Goal: Information Seeking & Learning: Learn about a topic

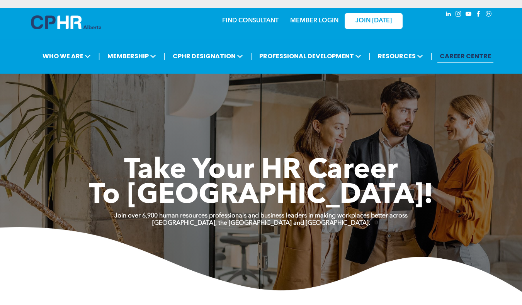
click at [313, 22] on link "MEMBER LOGIN" at bounding box center [314, 21] width 48 height 6
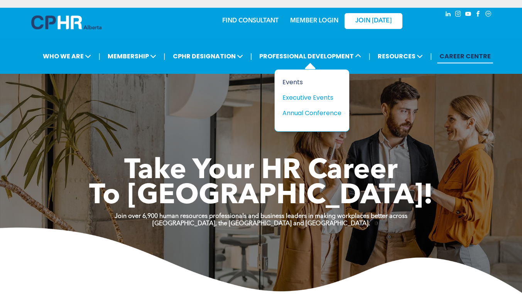
click at [298, 80] on div "Events" at bounding box center [309, 82] width 53 height 10
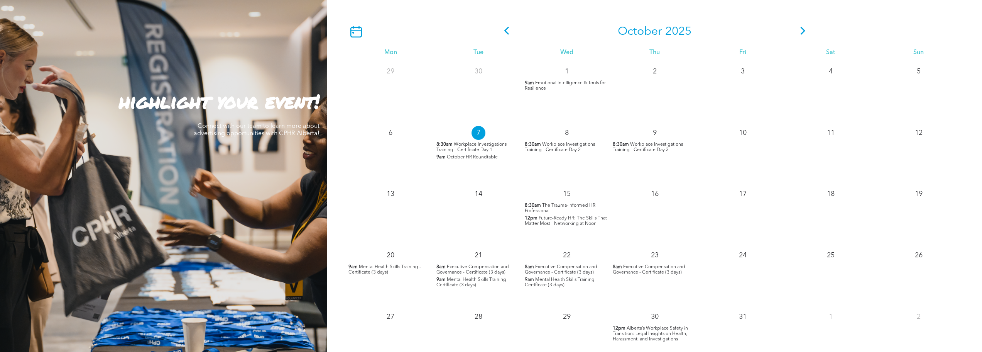
scroll to position [733, 0]
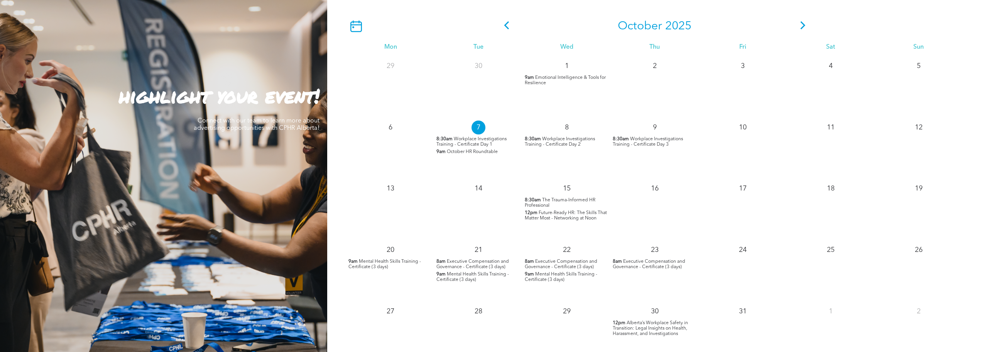
click at [522, 213] on span "Future-Ready HR: The Skills That Matter Most - Networking at Noon" at bounding box center [566, 215] width 82 height 10
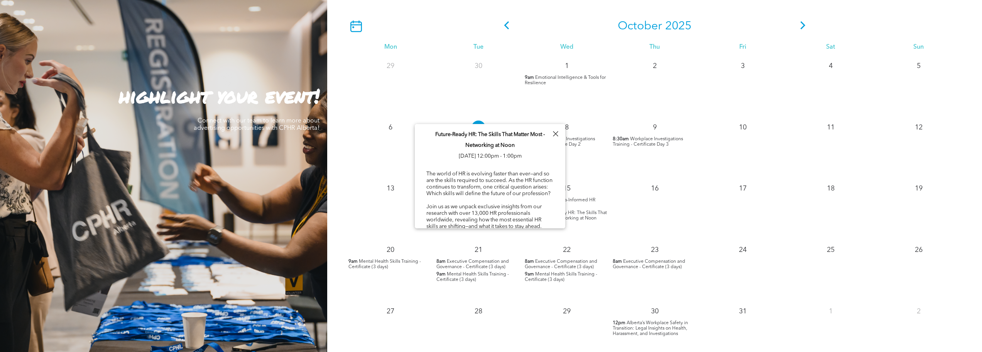
scroll to position [0, 0]
click at [487, 262] on span "Executive Compensation and Governance - Certificate (3 days)" at bounding box center [473, 264] width 73 height 10
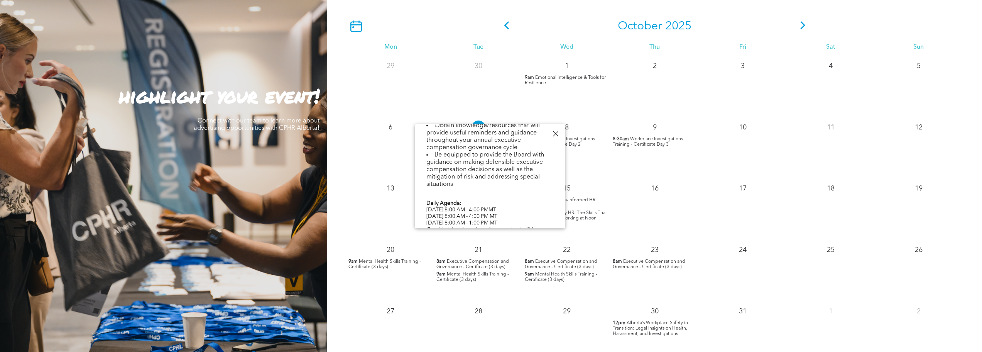
scroll to position [309, 0]
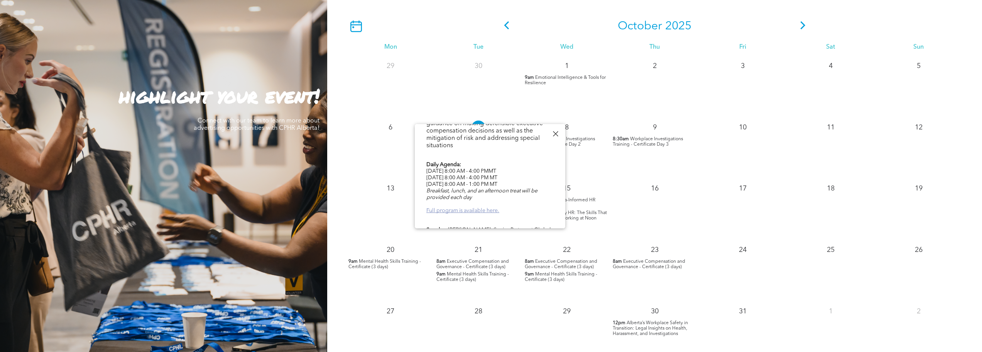
click at [469, 213] on link "Full program is available here." at bounding box center [463, 210] width 73 height 5
click at [522, 244] on div "22" at bounding box center [567, 248] width 88 height 17
click at [522, 135] on div at bounding box center [555, 134] width 10 height 10
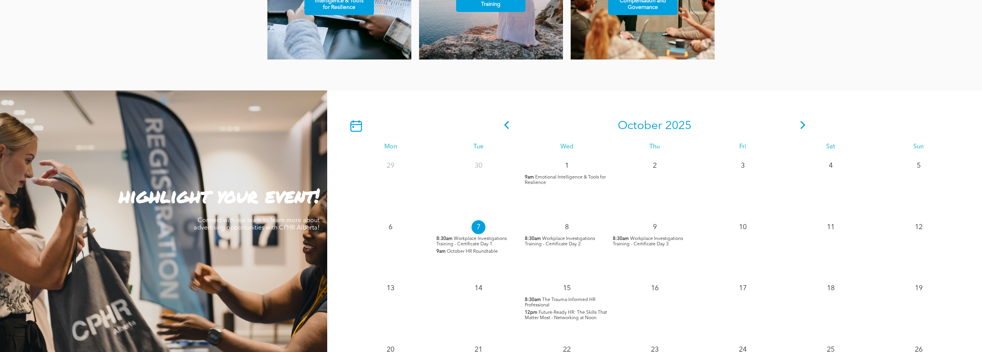
scroll to position [579, 0]
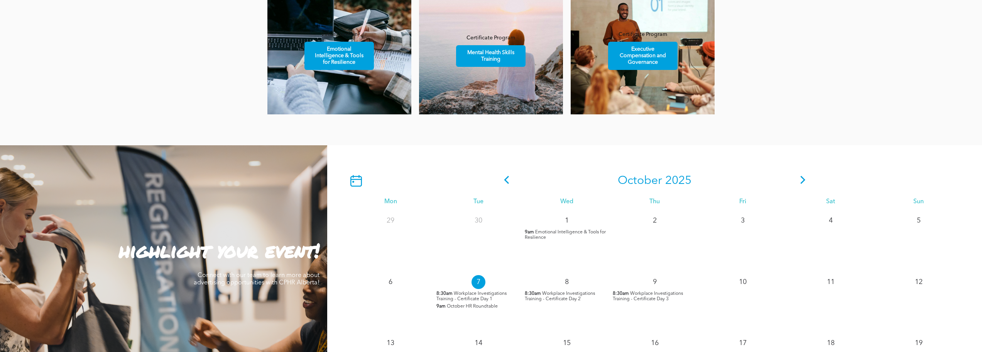
click at [522, 176] on span at bounding box center [804, 181] width 12 height 14
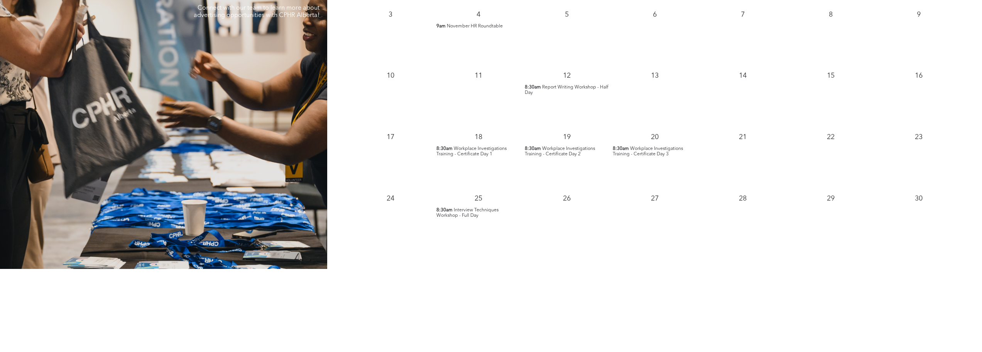
scroll to position [849, 0]
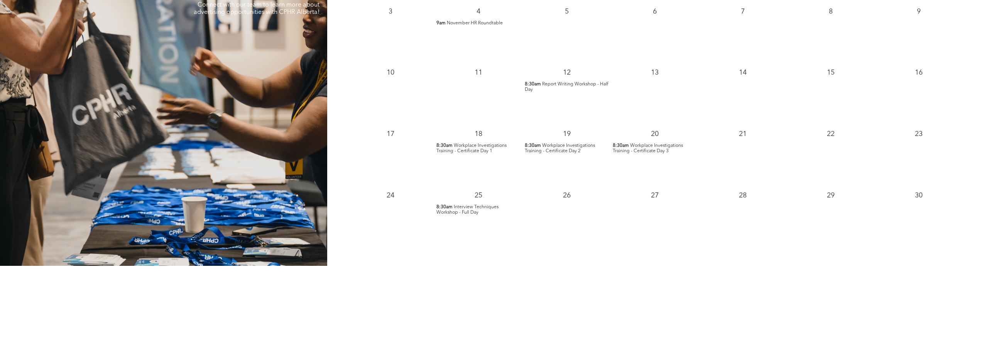
click at [452, 207] on span "8:30am" at bounding box center [445, 206] width 16 height 5
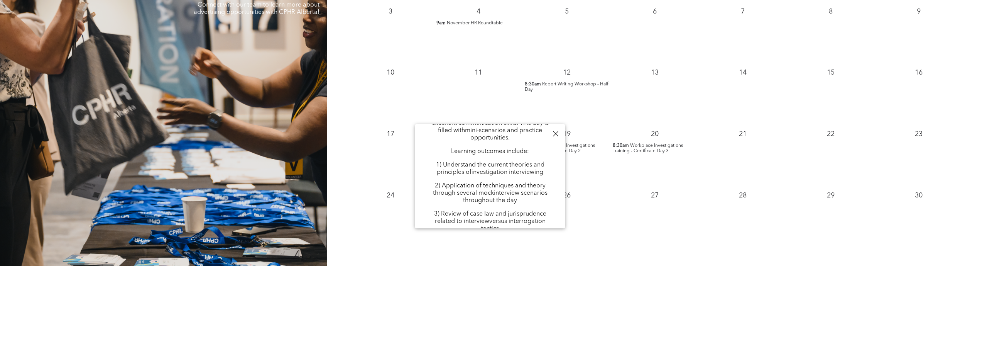
scroll to position [116, 0]
click at [522, 132] on div at bounding box center [555, 134] width 10 height 10
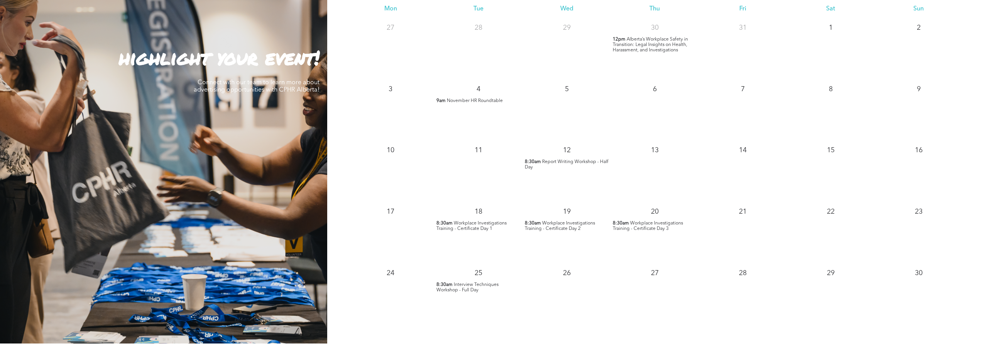
scroll to position [772, 0]
click at [463, 221] on span "Workplace Investigations Training - Certificate Day 1" at bounding box center [472, 225] width 70 height 10
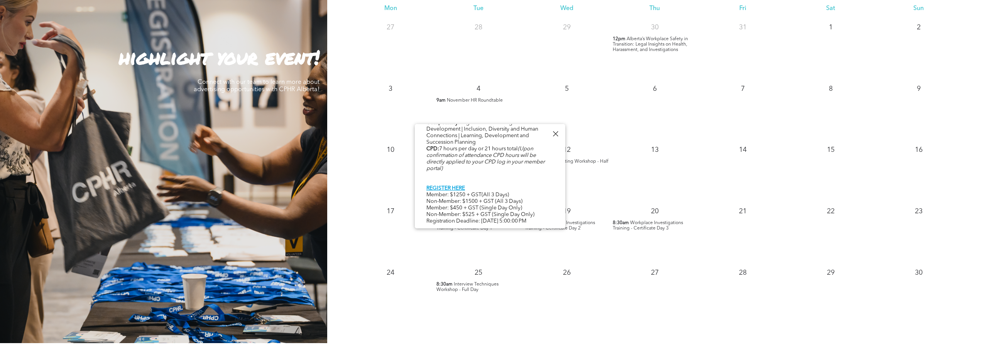
scroll to position [398, 0]
click at [522, 135] on div at bounding box center [555, 134] width 10 height 10
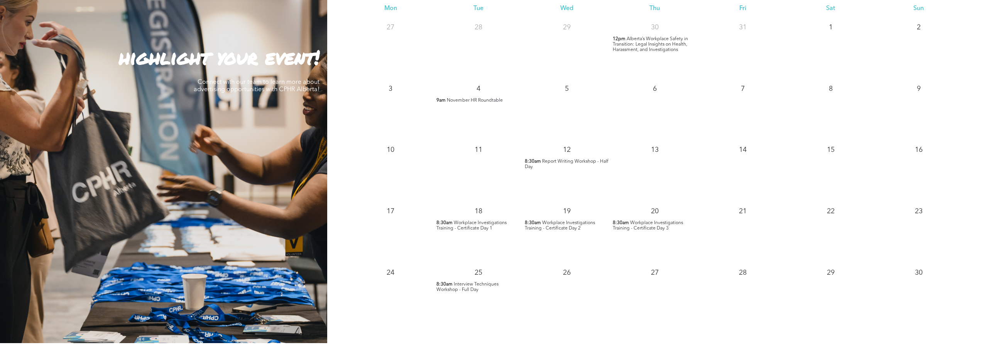
click at [464, 283] on span "Interview Techniques Workshop - Full Day" at bounding box center [468, 287] width 62 height 10
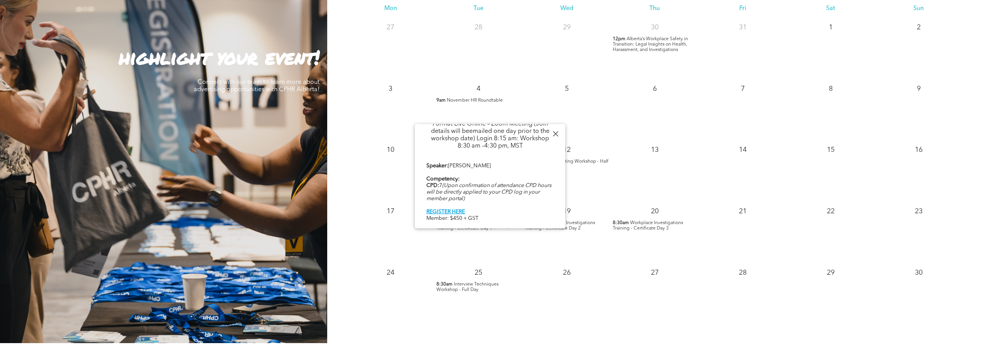
scroll to position [309, 0]
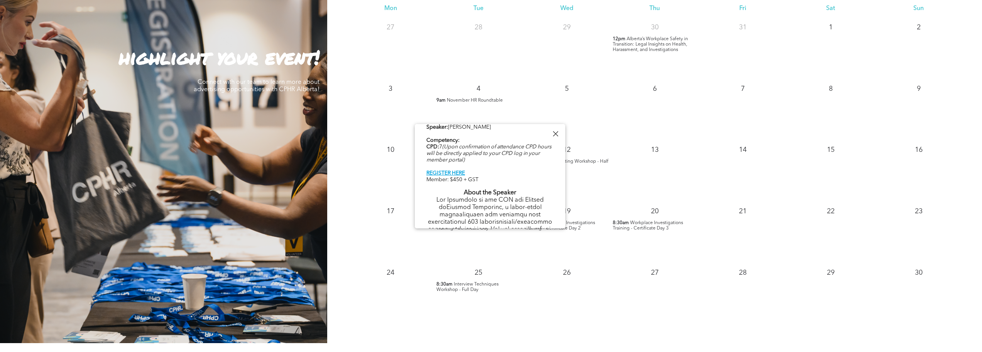
click at [522, 134] on div at bounding box center [555, 134] width 10 height 10
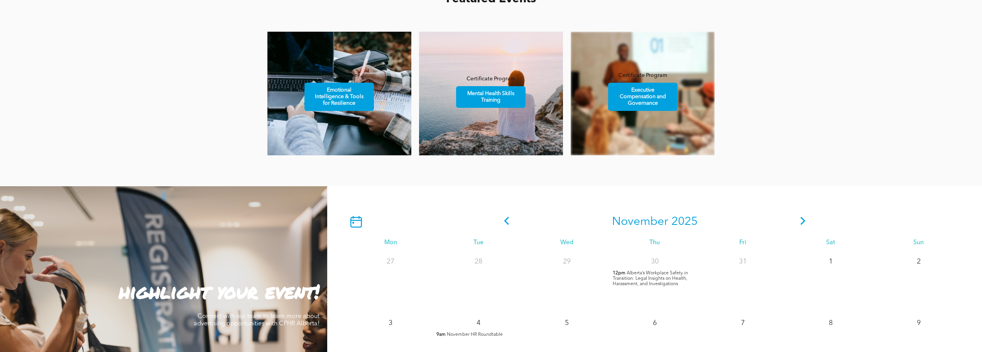
scroll to position [502, 0]
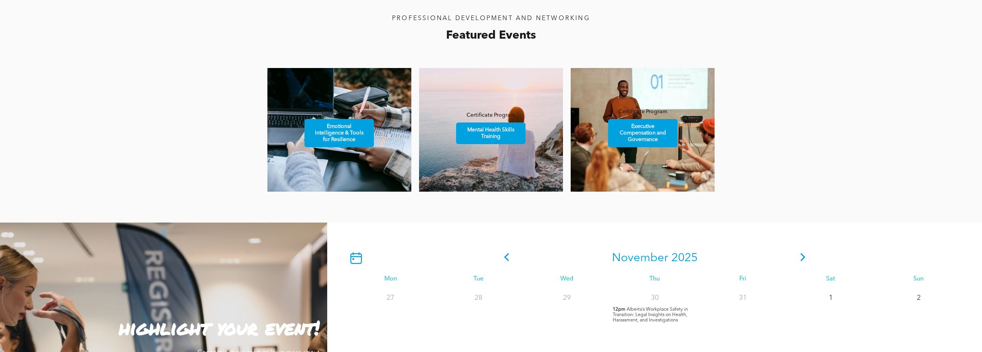
click at [522, 258] on icon at bounding box center [803, 257] width 5 height 8
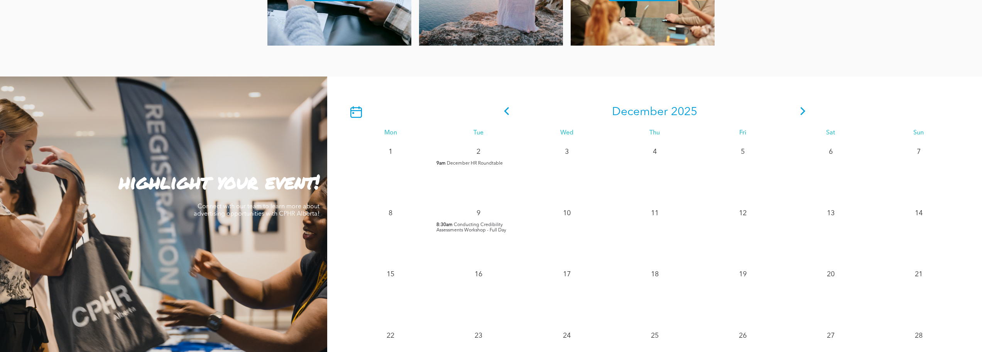
scroll to position [656, 0]
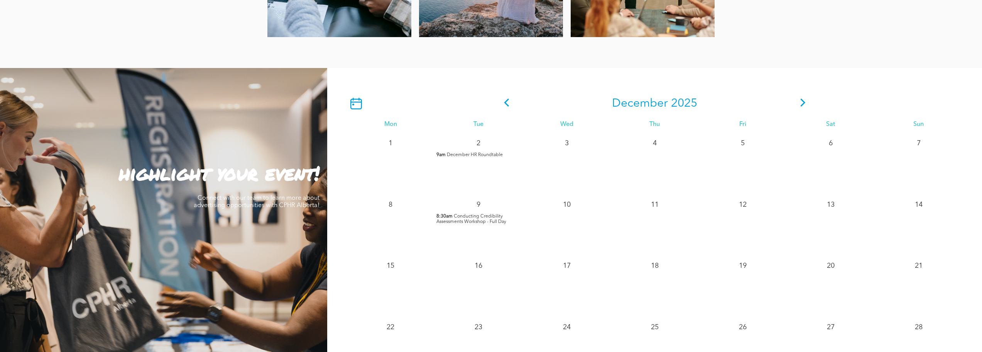
click at [478, 219] on span "Conducting Credibility Assessments Workshop - Full Day" at bounding box center [472, 219] width 70 height 10
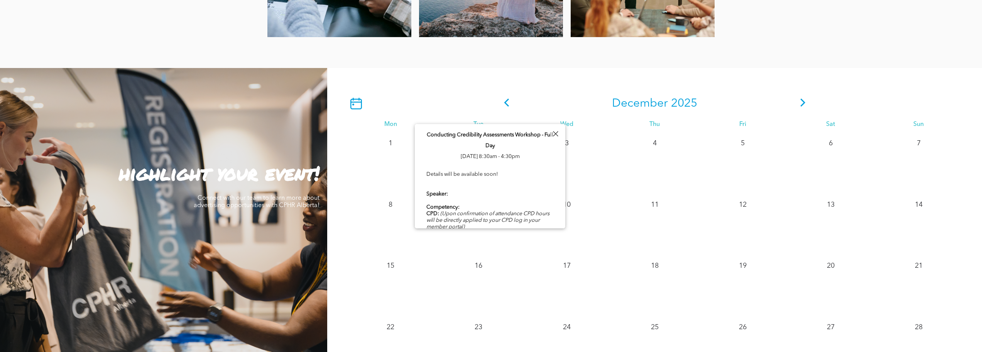
click at [510, 106] on icon at bounding box center [507, 102] width 12 height 8
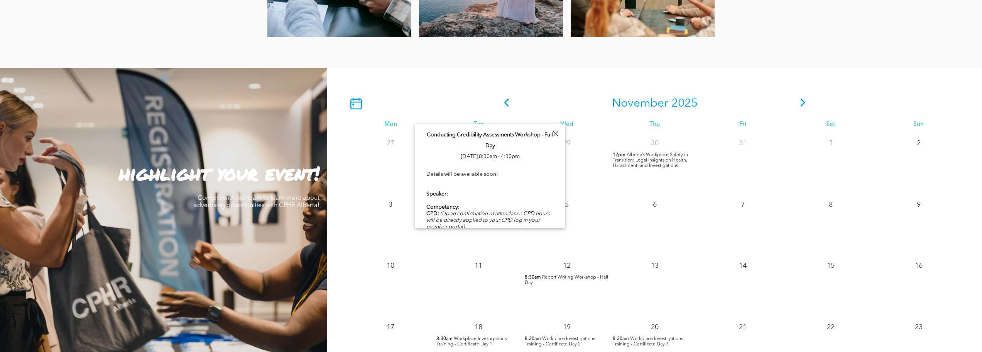
click at [522, 276] on span "Report Writing Workshop - Half Day" at bounding box center [567, 280] width 84 height 10
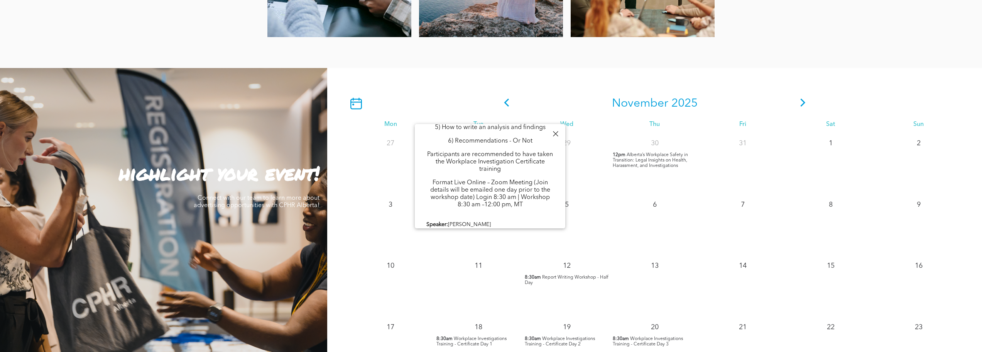
scroll to position [232, 0]
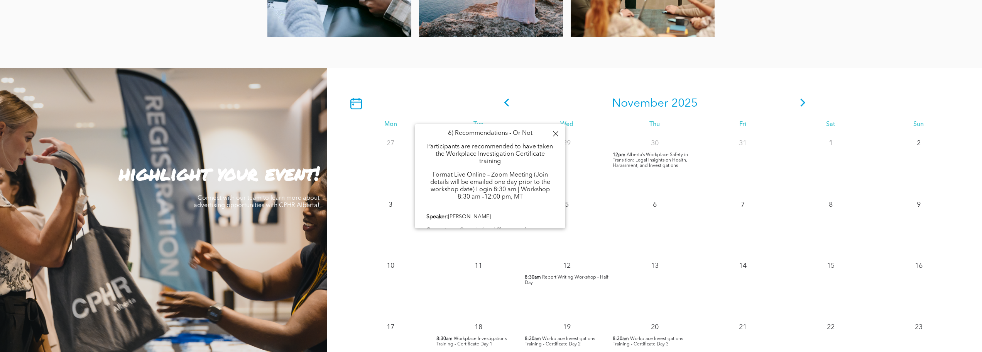
click at [522, 135] on div at bounding box center [555, 134] width 10 height 10
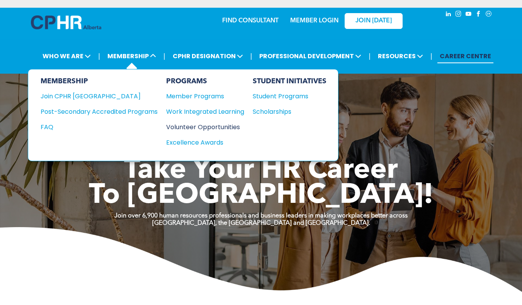
click at [198, 126] on div "Volunteer Opportunities" at bounding box center [201, 127] width 70 height 10
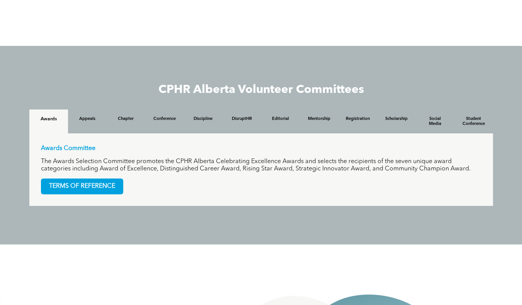
scroll to position [656, 0]
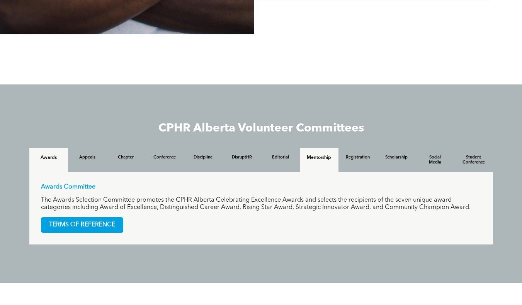
click at [315, 157] on h4 "Mentorship" at bounding box center [318, 157] width 25 height 5
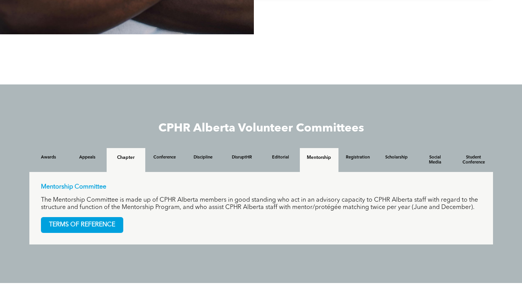
click at [116, 159] on h4 "Chapter" at bounding box center [125, 157] width 25 height 5
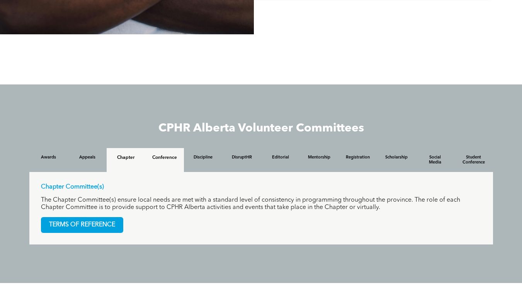
click at [165, 158] on h4 "Conference" at bounding box center [164, 157] width 25 height 5
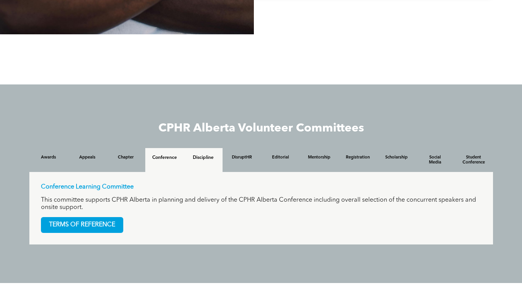
click at [197, 158] on h4 "Discipline" at bounding box center [203, 157] width 25 height 5
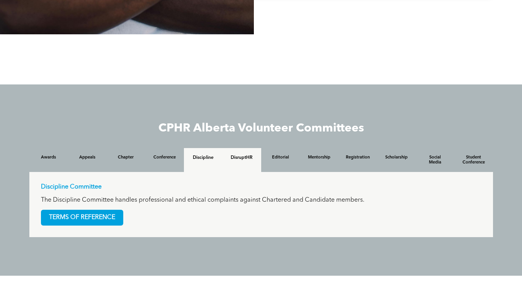
click at [239, 159] on h4 "DisruptHR" at bounding box center [241, 157] width 25 height 5
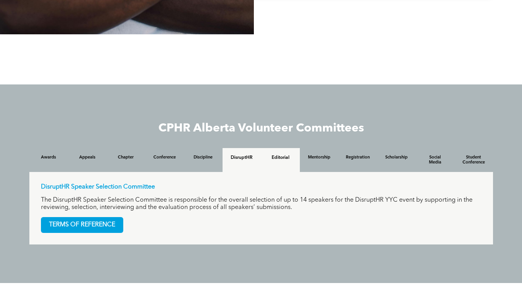
click at [283, 159] on h4 "Editorial" at bounding box center [280, 157] width 25 height 5
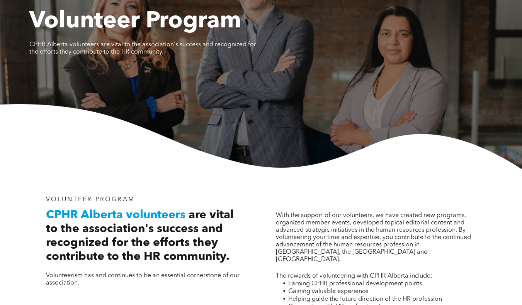
scroll to position [0, 0]
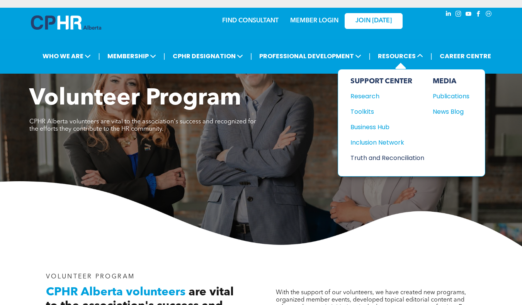
click at [389, 156] on div "Truth and Reconciliation" at bounding box center [383, 158] width 66 height 10
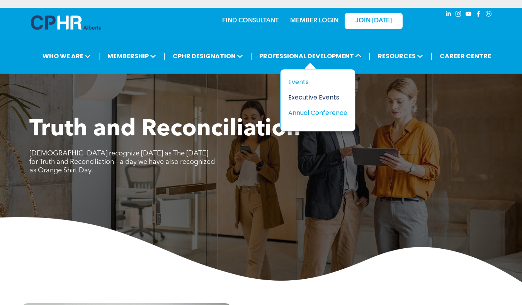
click at [320, 95] on div "Executive Events" at bounding box center [314, 98] width 53 height 10
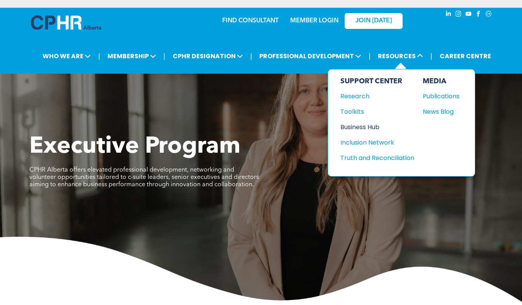
click at [361, 126] on div "Business Hub" at bounding box center [373, 127] width 66 height 10
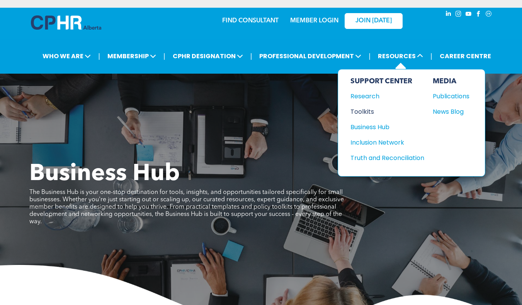
click at [363, 109] on div "Toolkits" at bounding box center [383, 112] width 66 height 10
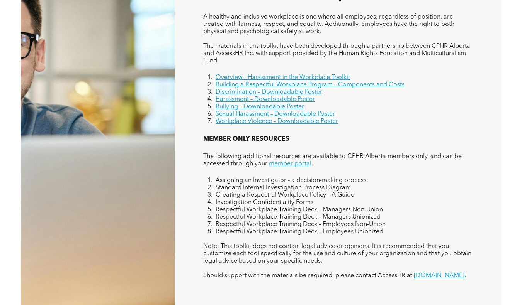
scroll to position [540, 0]
